Goal: Information Seeking & Learning: Learn about a topic

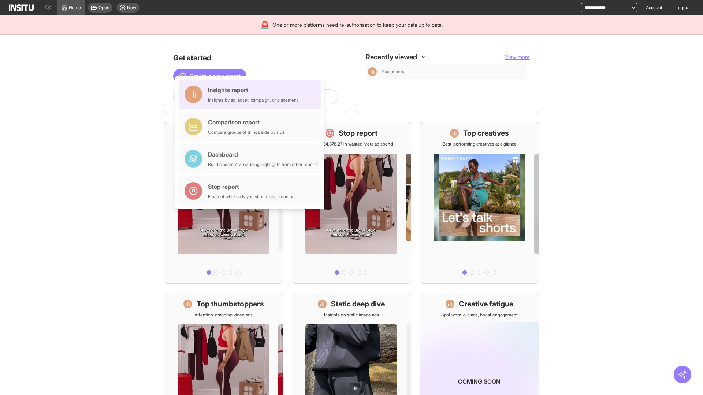
click at [252, 94] on div "Insights report Insights by ad, adset, campaign, or placement" at bounding box center [253, 95] width 90 height 18
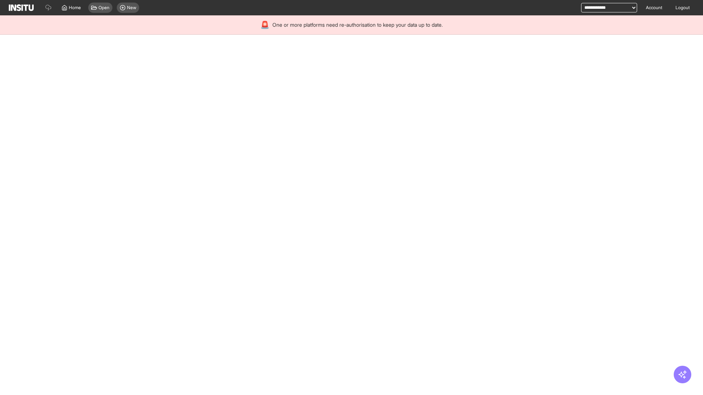
select select "**"
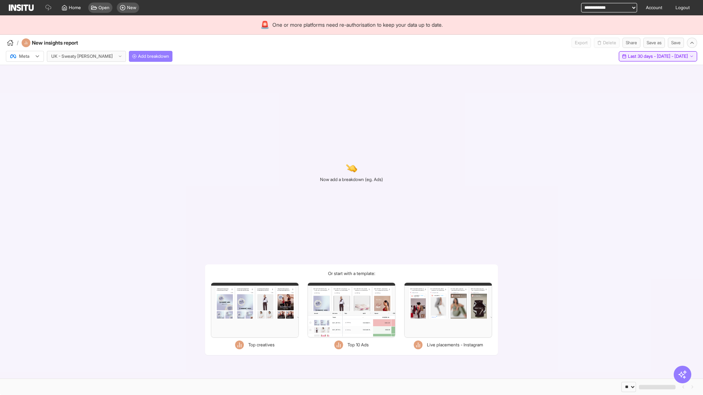
click at [641, 56] on span "Last 30 days - [DATE] - [DATE]" at bounding box center [658, 56] width 60 height 6
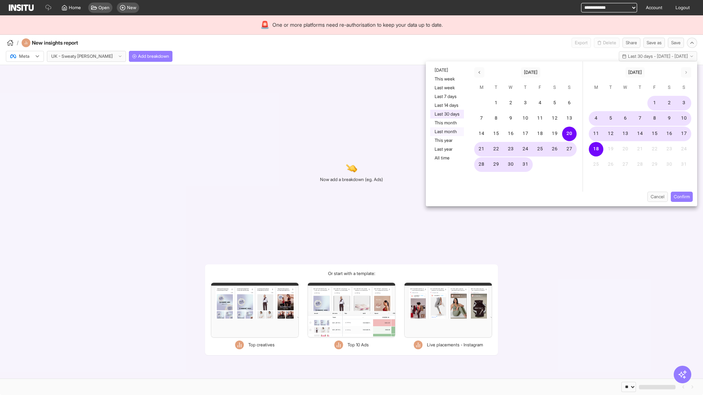
click at [446, 132] on button "Last month" at bounding box center [447, 131] width 34 height 9
